Goal: Check status

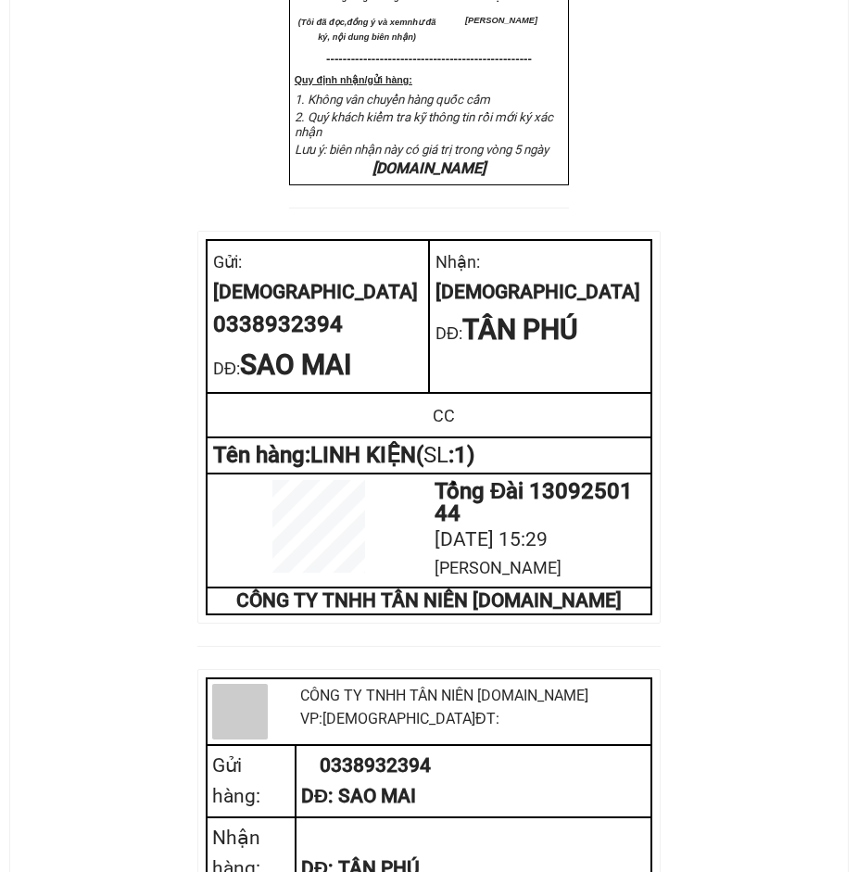
scroll to position [814, 0]
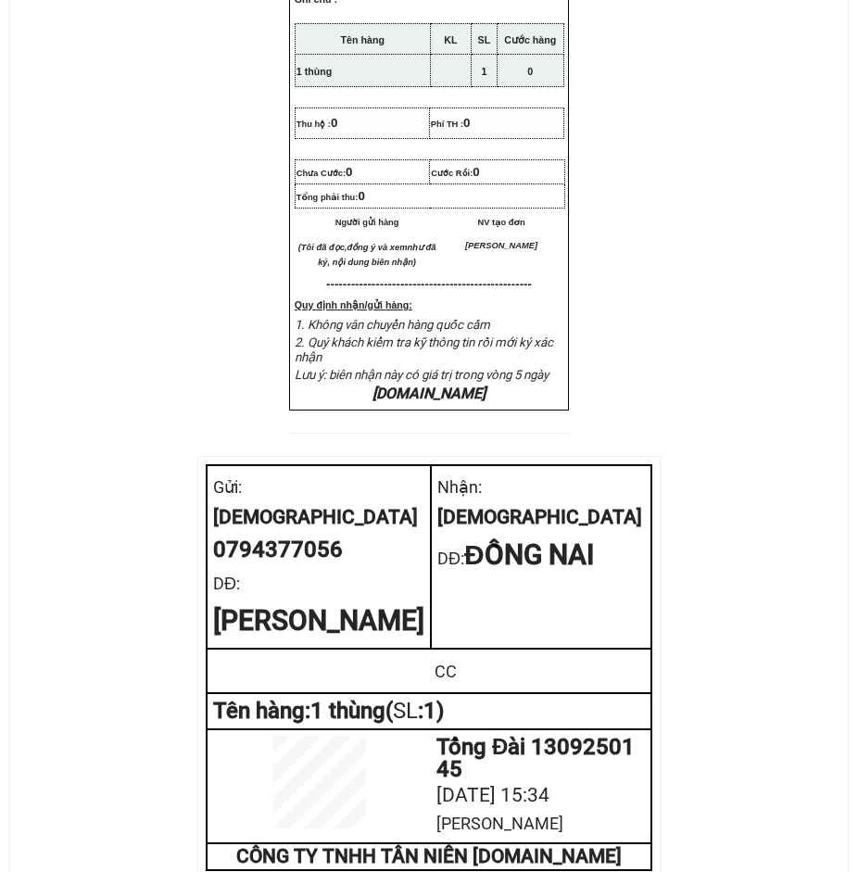
scroll to position [721, 0]
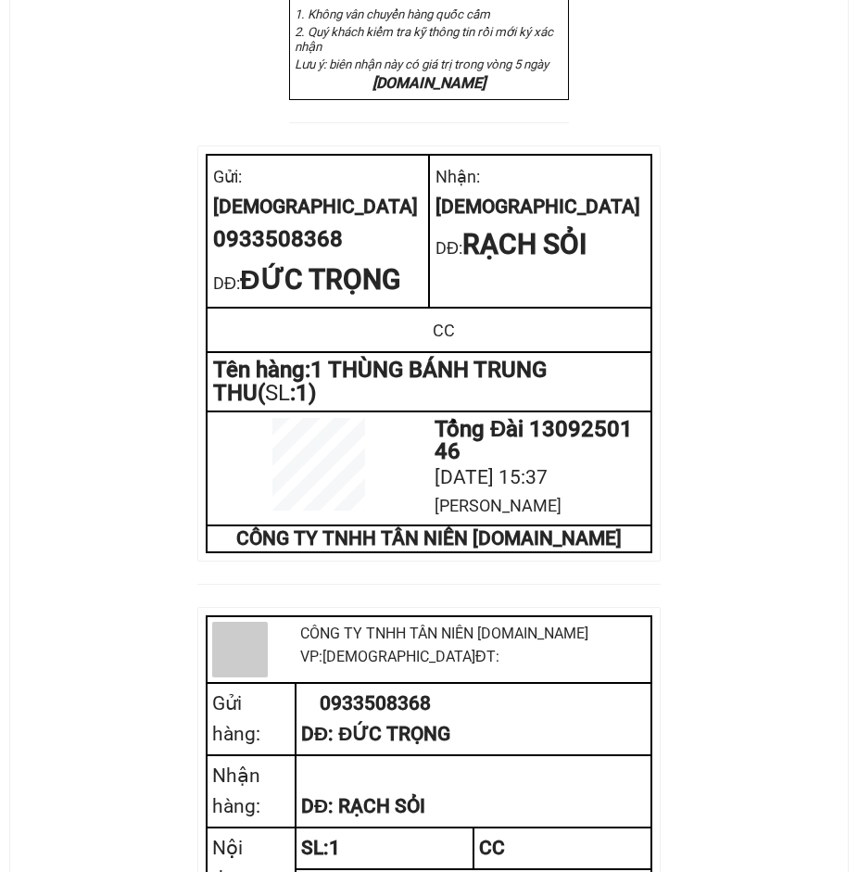
scroll to position [927, 0]
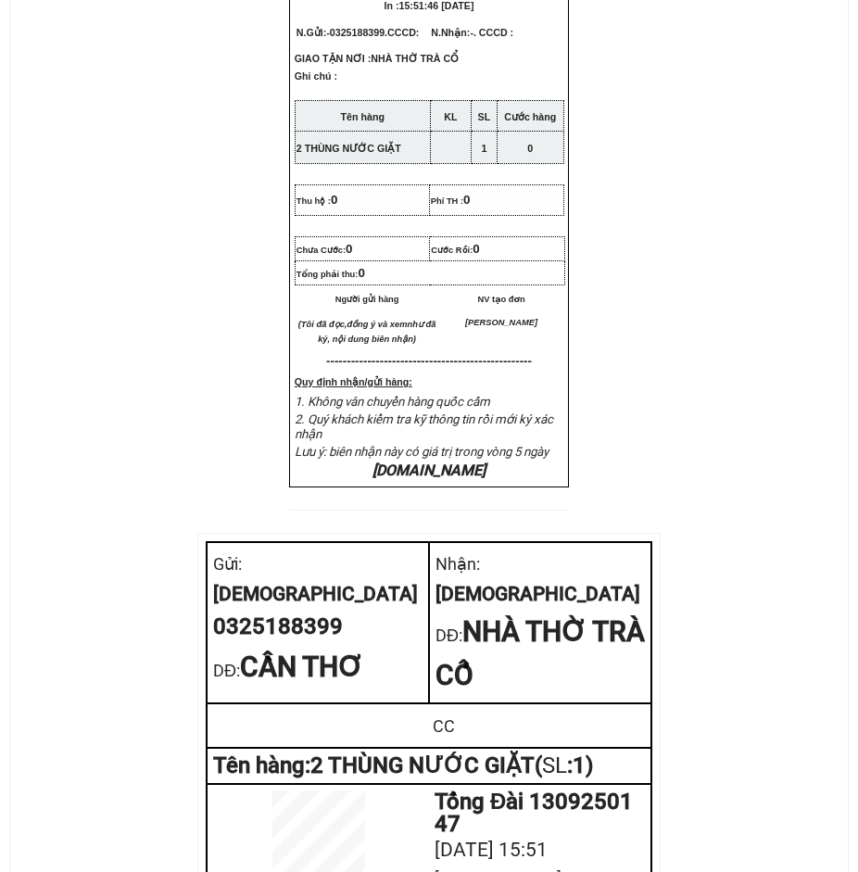
scroll to position [556, 0]
